Goal: Task Accomplishment & Management: Use online tool/utility

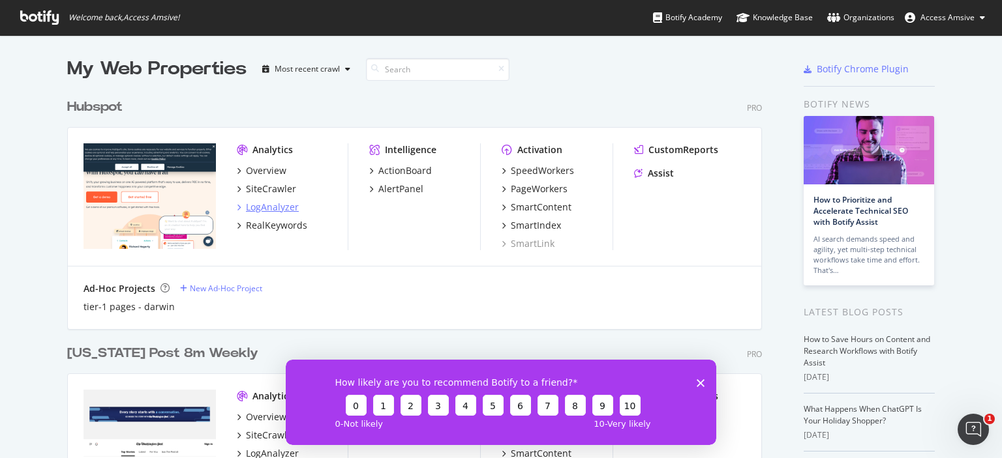
click at [265, 207] on div "LogAnalyzer" at bounding box center [272, 207] width 53 height 13
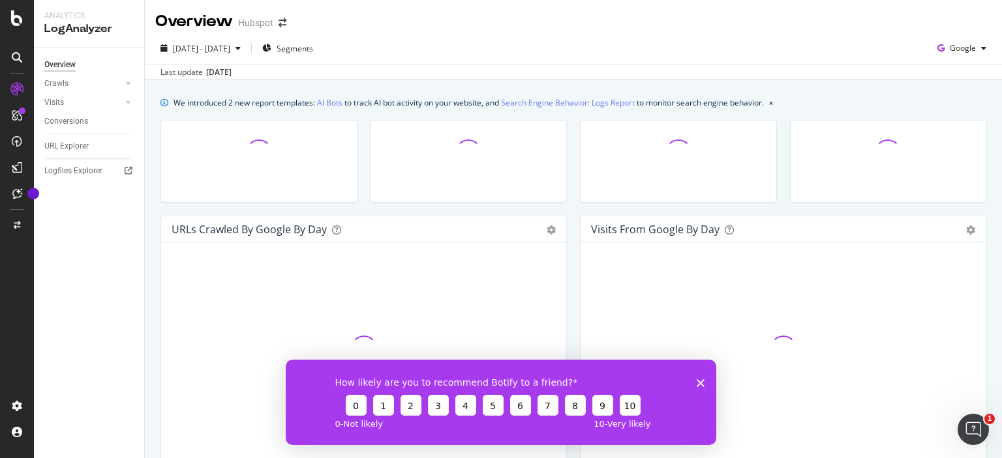
click at [703, 381] on icon "Close survey" at bounding box center [700, 383] width 8 height 8
